Goal: Task Accomplishment & Management: Use online tool/utility

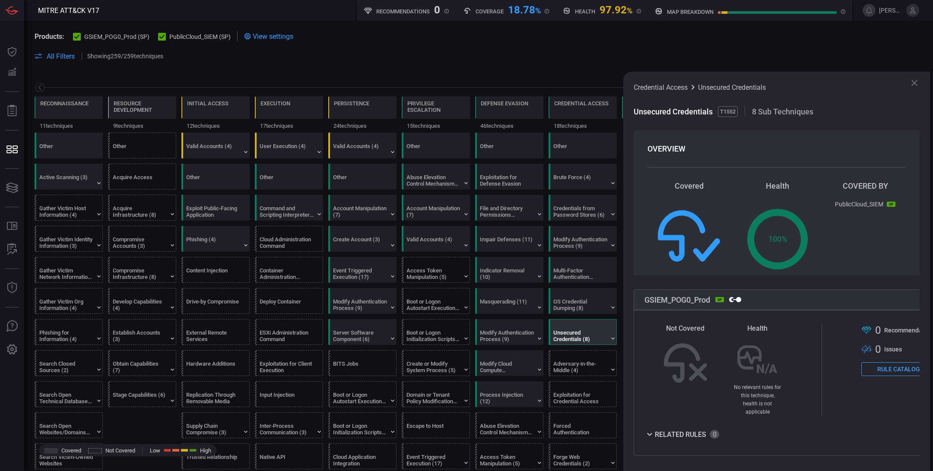
scroll to position [167, 0]
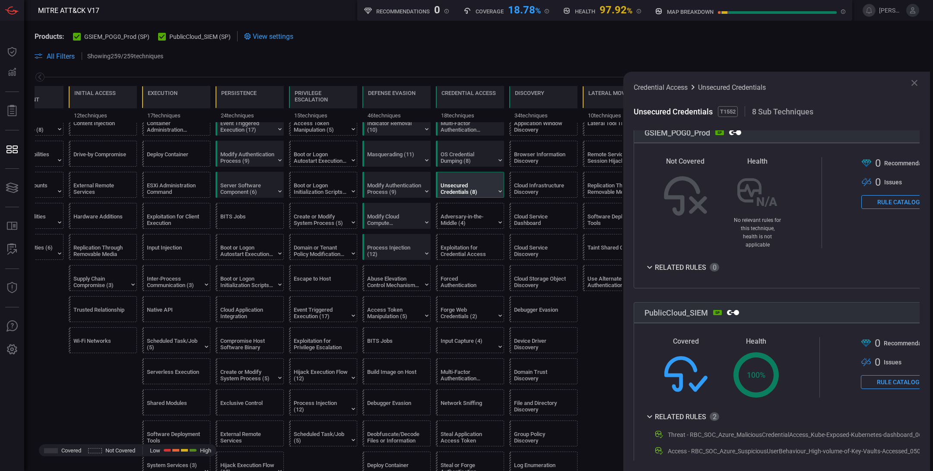
click at [917, 82] on icon at bounding box center [914, 83] width 10 height 10
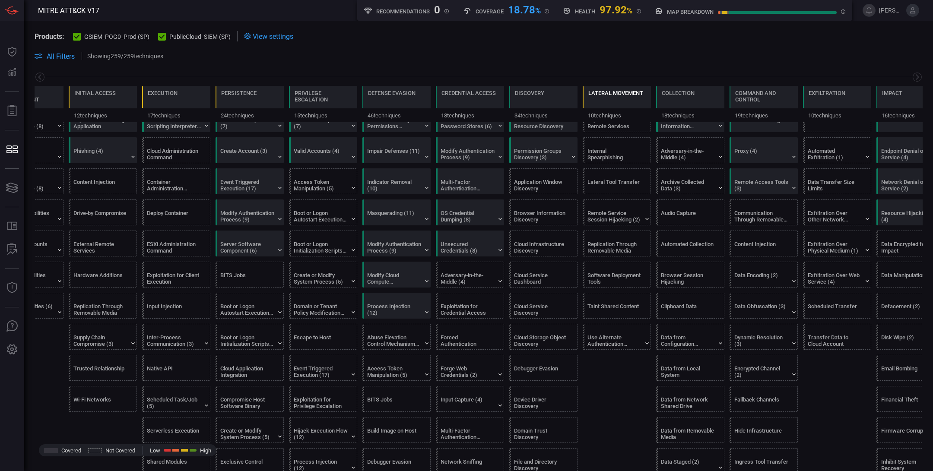
scroll to position [0, 0]
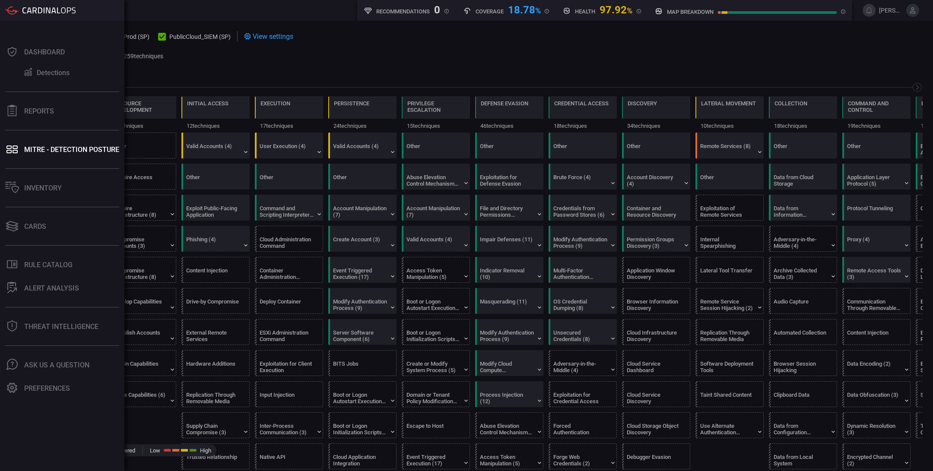
scroll to position [0, 113]
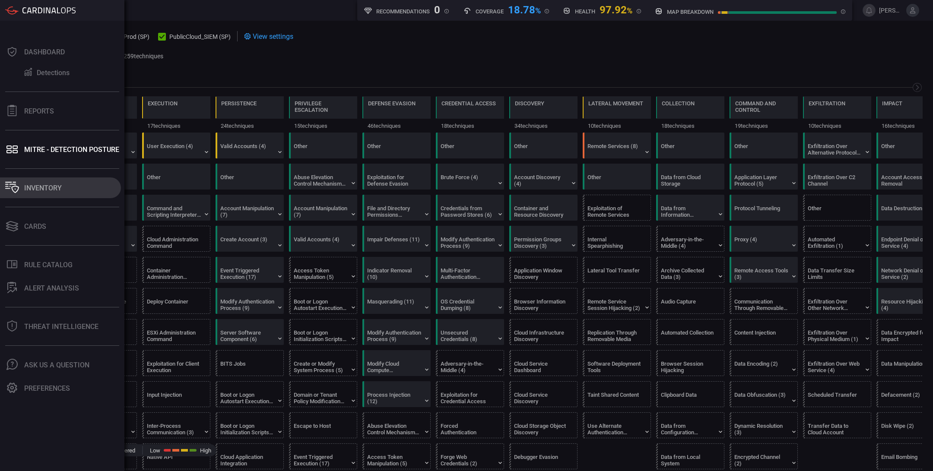
click at [39, 188] on div "Inventory" at bounding box center [43, 188] width 38 height 8
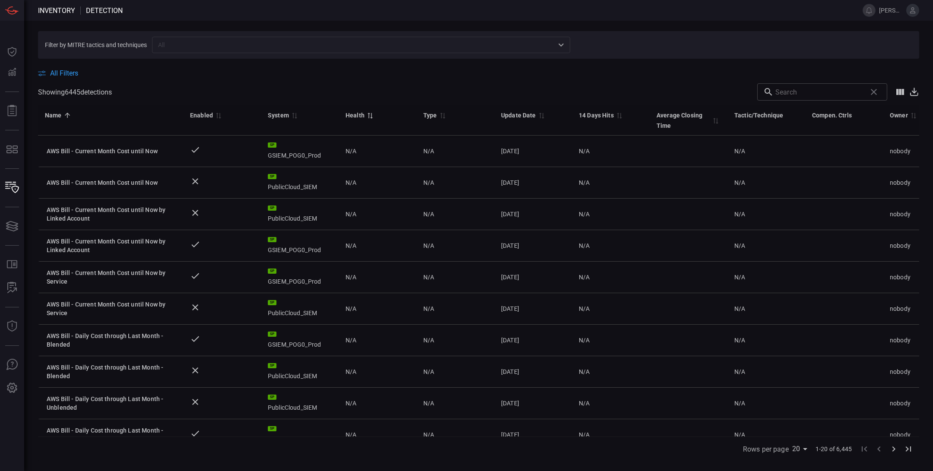
click at [362, 117] on div "Health" at bounding box center [355, 115] width 19 height 10
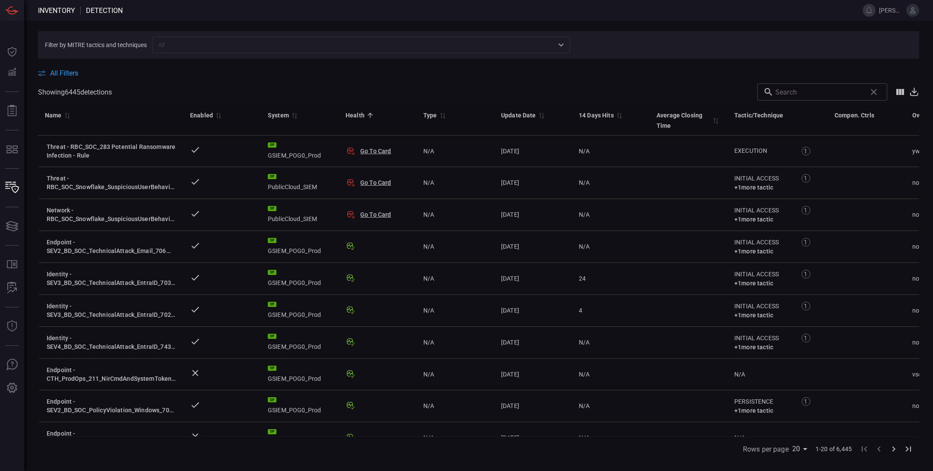
click at [915, 95] on icon at bounding box center [914, 92] width 10 height 10
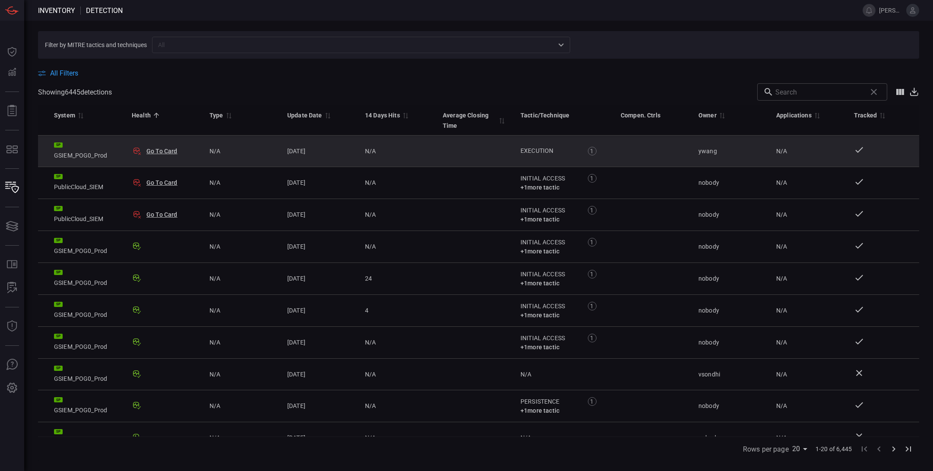
scroll to position [0, 219]
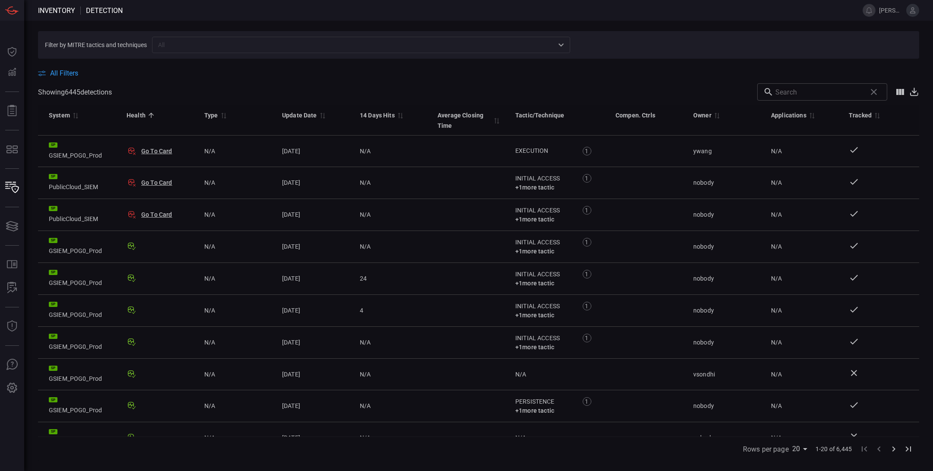
click at [914, 93] on icon at bounding box center [914, 92] width 10 height 10
click at [901, 90] on icon "Show/Hide columns" at bounding box center [900, 92] width 10 height 10
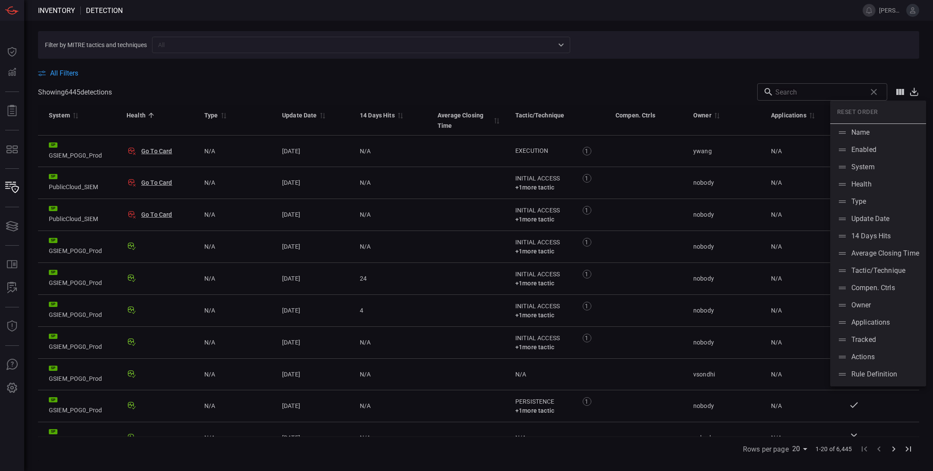
click at [661, 73] on div at bounding box center [466, 235] width 933 height 471
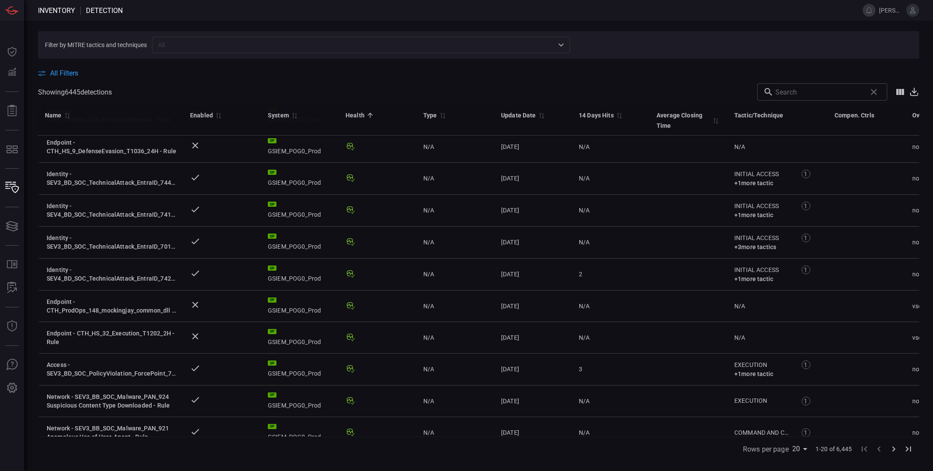
scroll to position [331, 0]
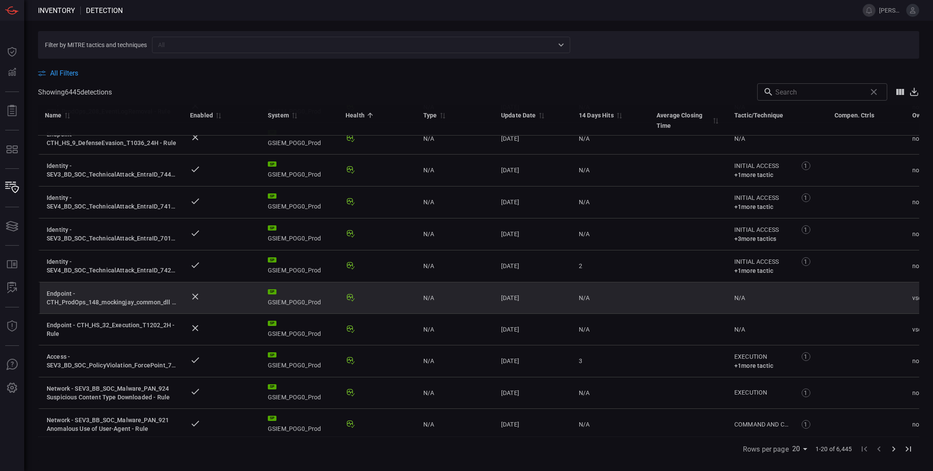
click at [368, 296] on div at bounding box center [378, 298] width 64 height 10
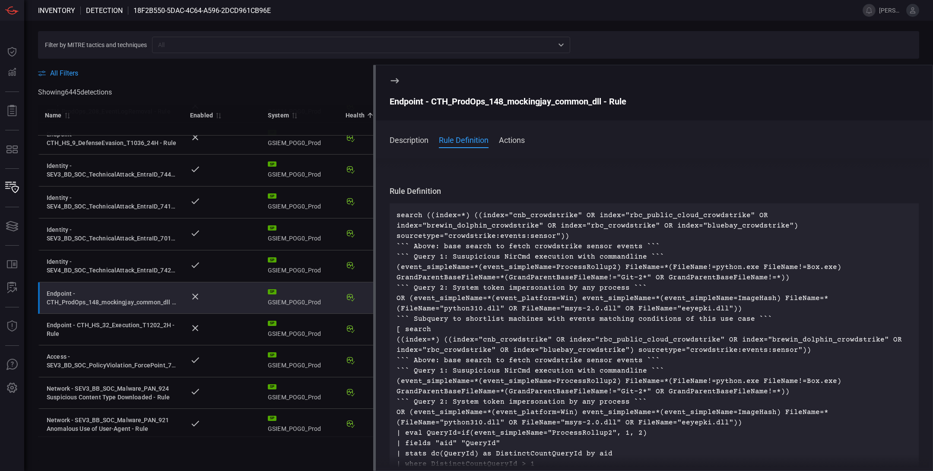
scroll to position [97, 0]
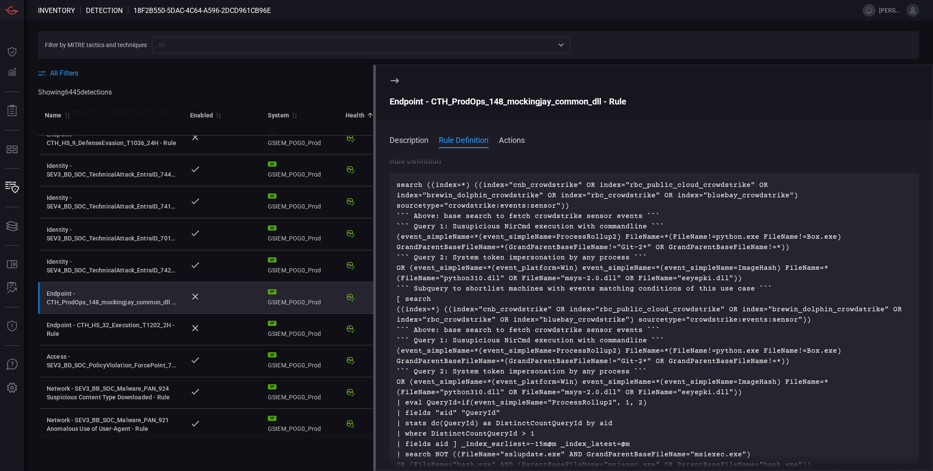
scroll to position [0, 0]
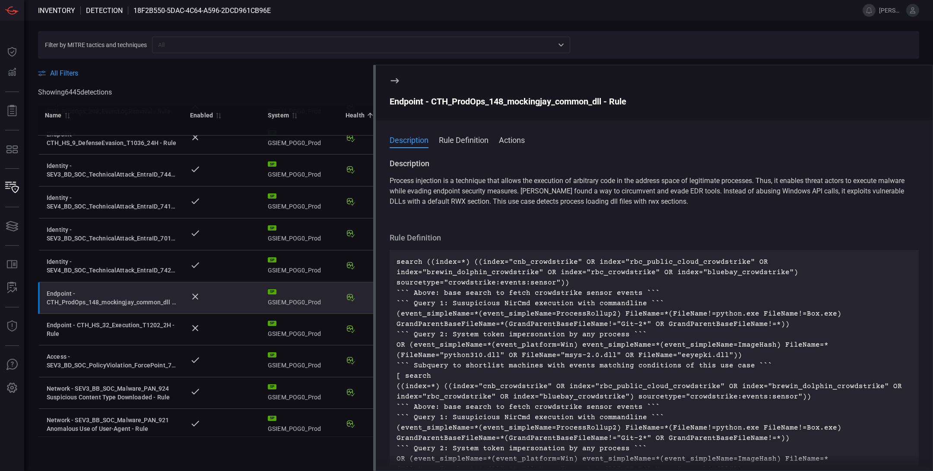
click at [314, 83] on span at bounding box center [431, 91] width 639 height 17
click at [397, 80] on icon at bounding box center [394, 80] width 8 height 5
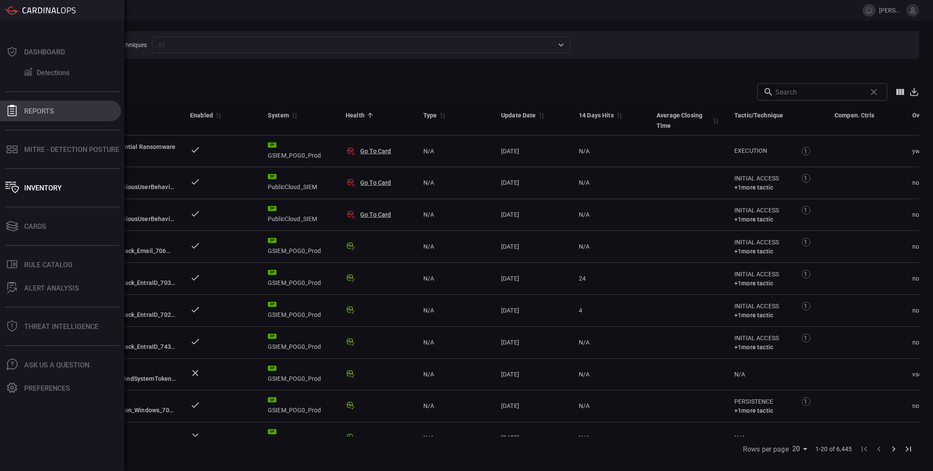
click at [45, 110] on div "Reports" at bounding box center [39, 111] width 30 height 8
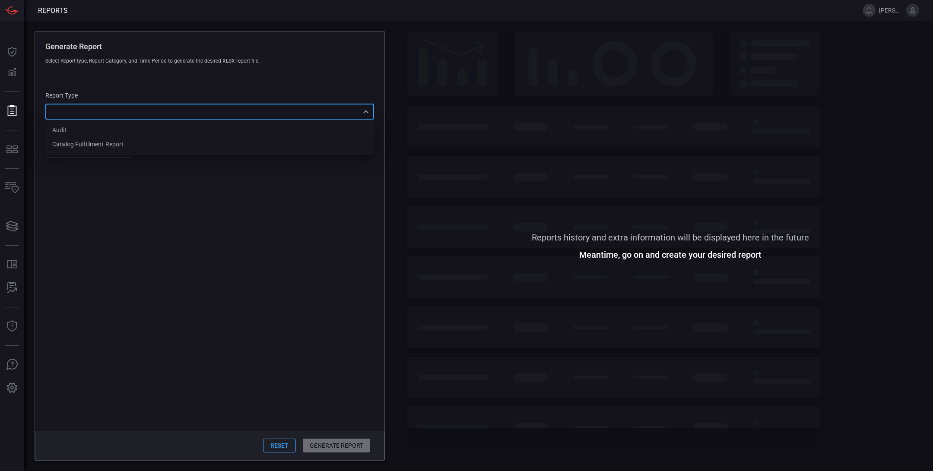
click at [95, 112] on div "​ Audit Catalog fulfillment report ​" at bounding box center [209, 112] width 329 height 16
click at [89, 134] on li "Audit" at bounding box center [209, 130] width 329 height 14
type input "Audit"
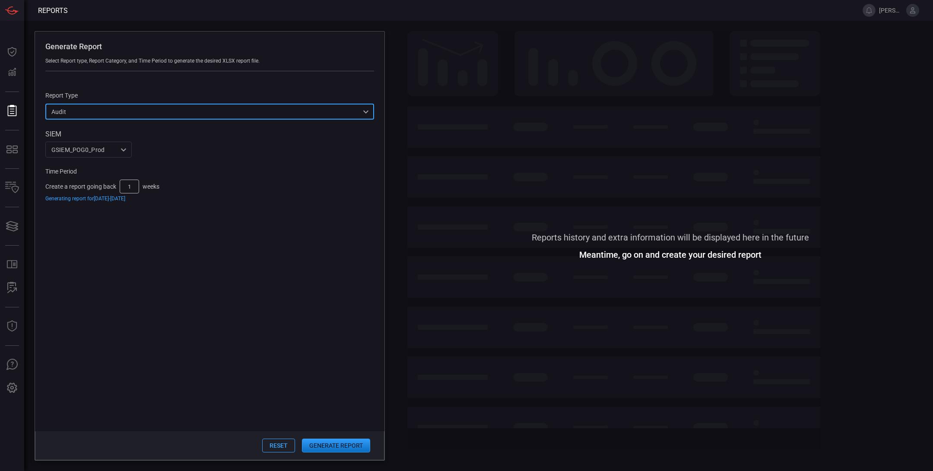
click at [111, 151] on div "GSIEM_POG0_Prod 0311ca00-2277-4bf1-be0d-c3c267188b0f ​" at bounding box center [88, 150] width 86 height 16
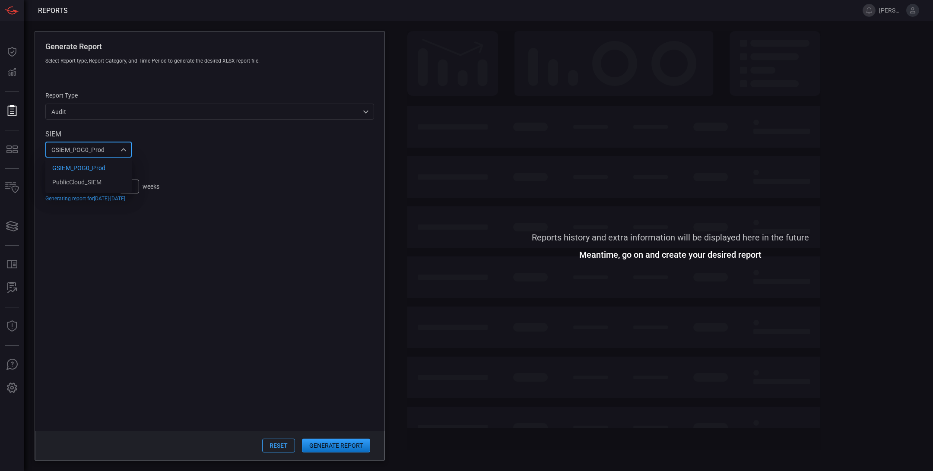
click at [111, 151] on div at bounding box center [466, 235] width 933 height 471
click at [102, 104] on div "Audit Audit ​" at bounding box center [209, 112] width 329 height 16
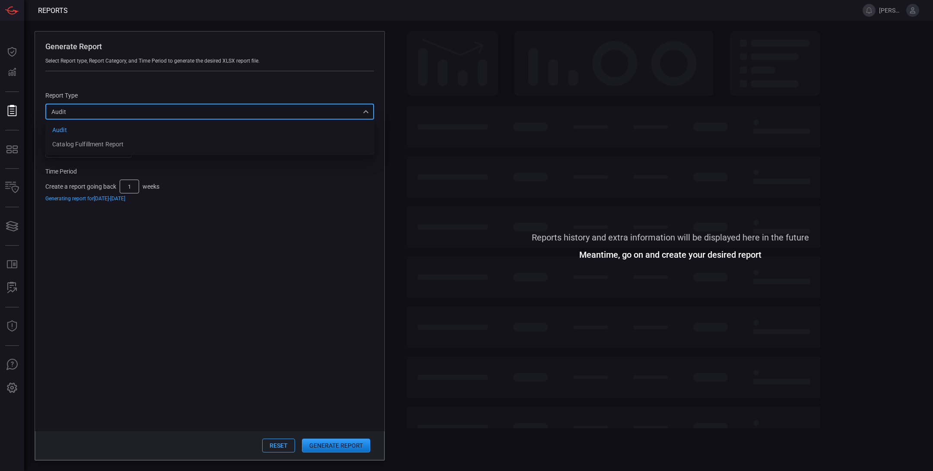
click at [99, 111] on div at bounding box center [466, 235] width 933 height 471
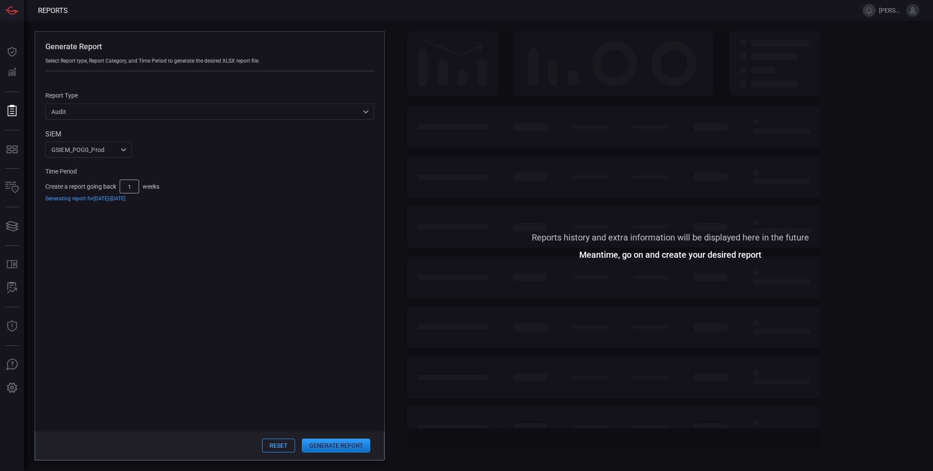
click at [320, 448] on button "Generate Report" at bounding box center [336, 446] width 68 height 14
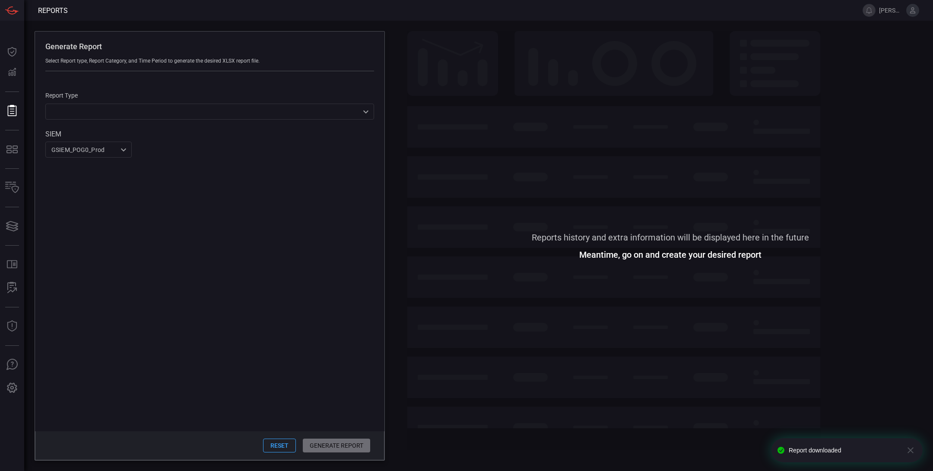
click at [400, 29] on div "Generate Report Select Report type, Report Category, and Time Period to generat…" at bounding box center [478, 246] width 909 height 451
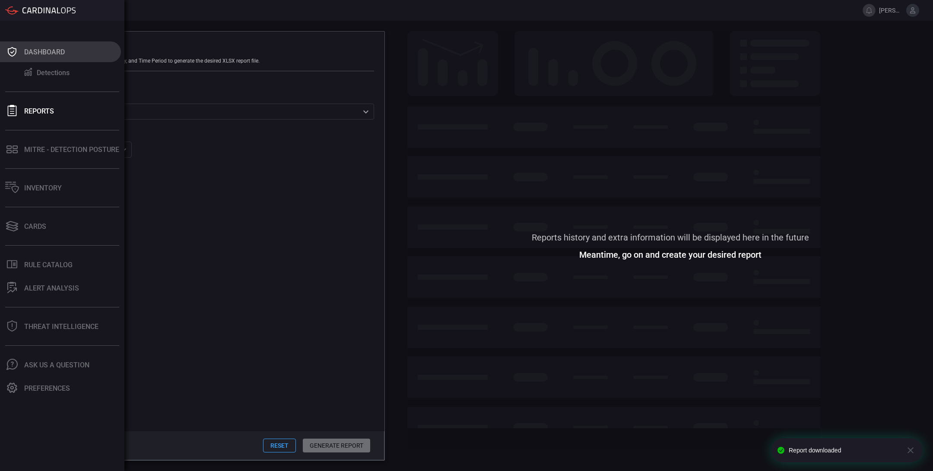
click at [25, 54] on div "Dashboard" at bounding box center [44, 52] width 41 height 8
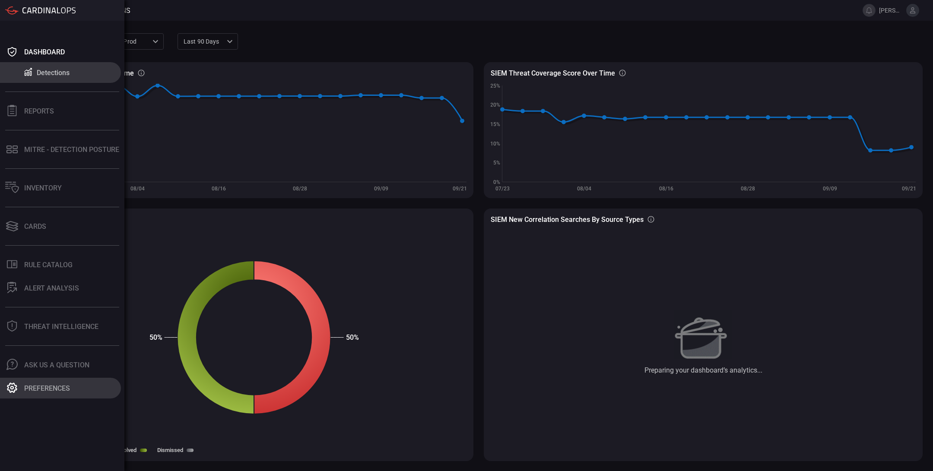
click at [56, 393] on button "Preferences" at bounding box center [60, 388] width 121 height 21
